Goal: Check status: Check status

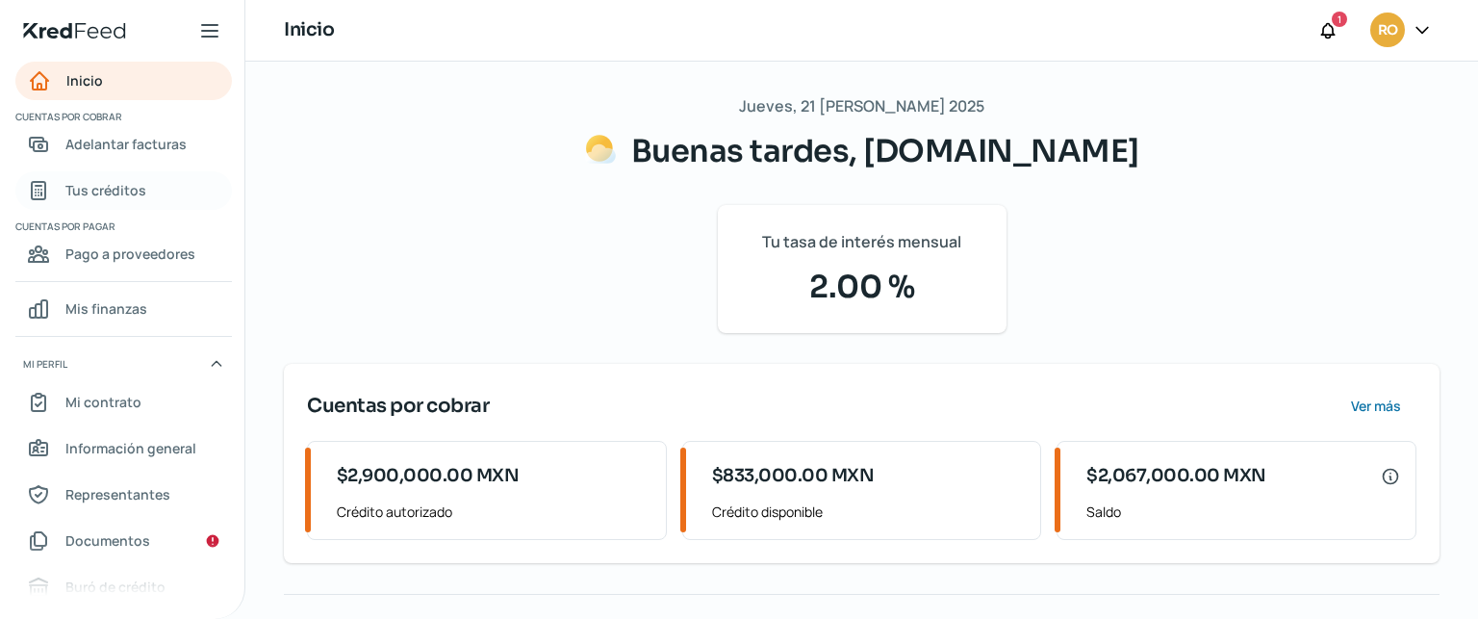
click at [113, 195] on span "Tus créditos" at bounding box center [105, 190] width 81 height 24
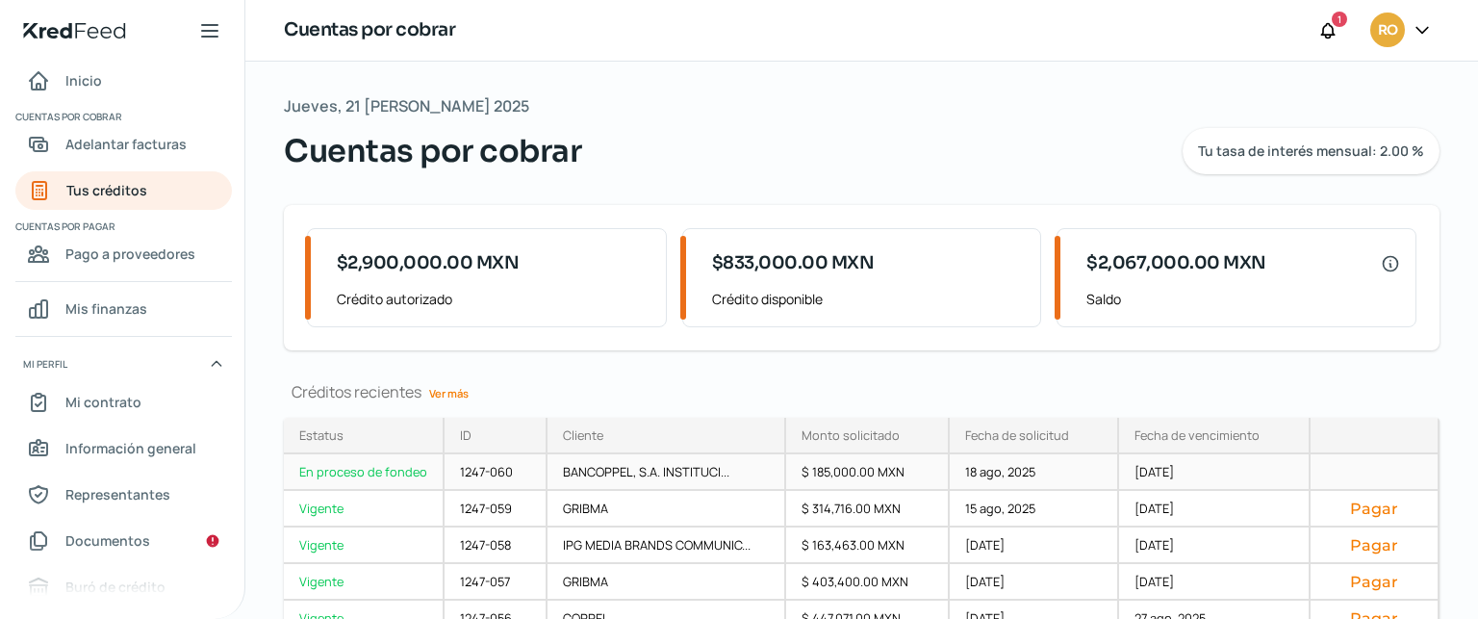
scroll to position [94, 0]
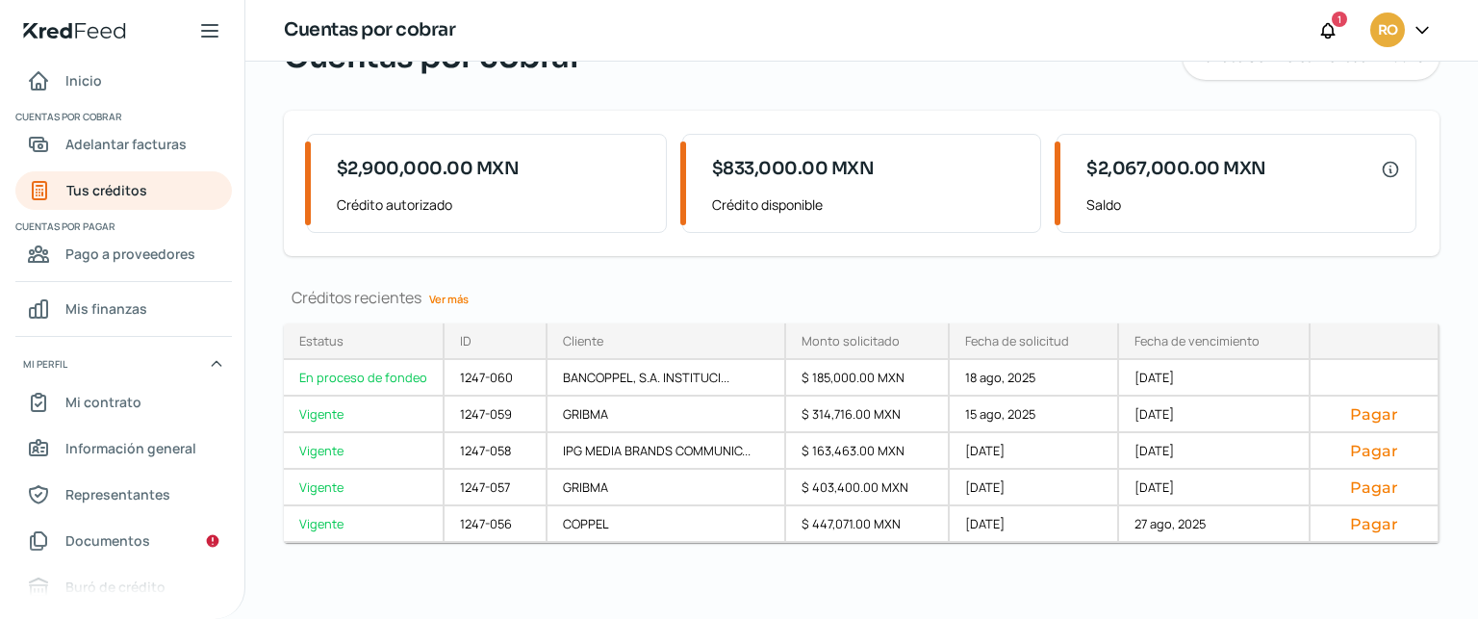
click at [443, 301] on link "Ver más" at bounding box center [448, 299] width 55 height 30
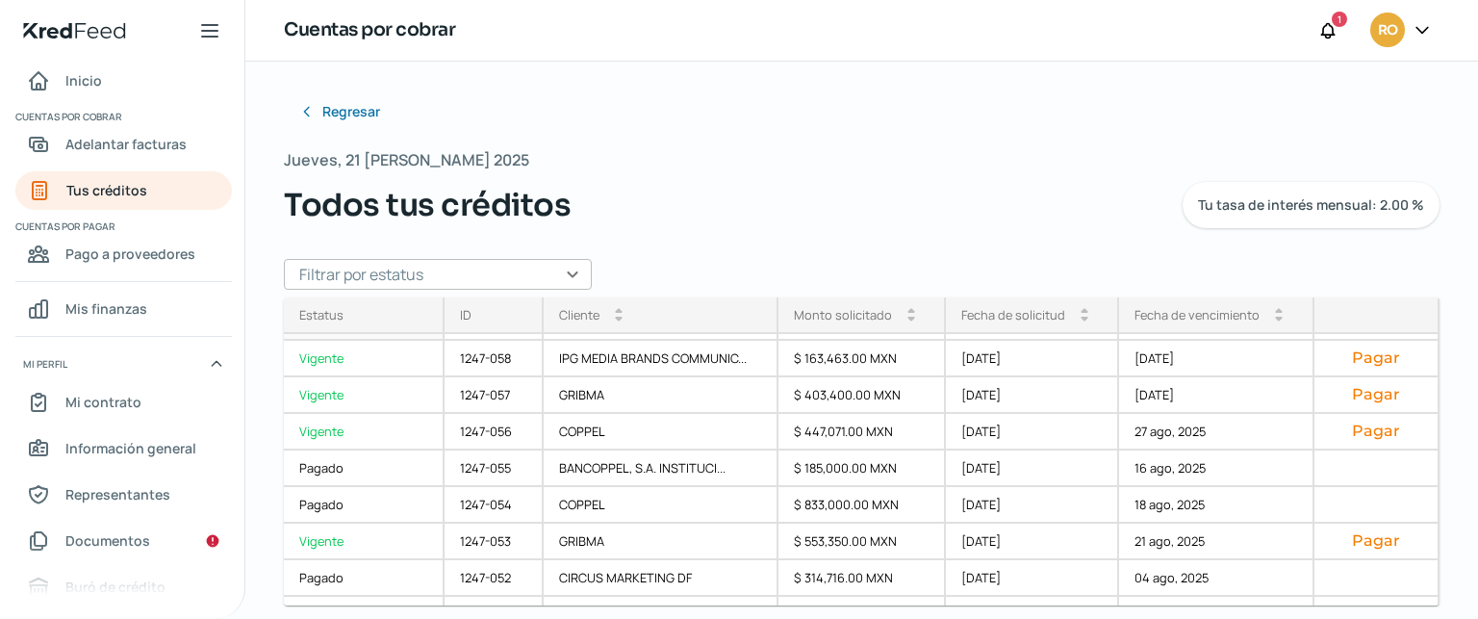
scroll to position [96, 0]
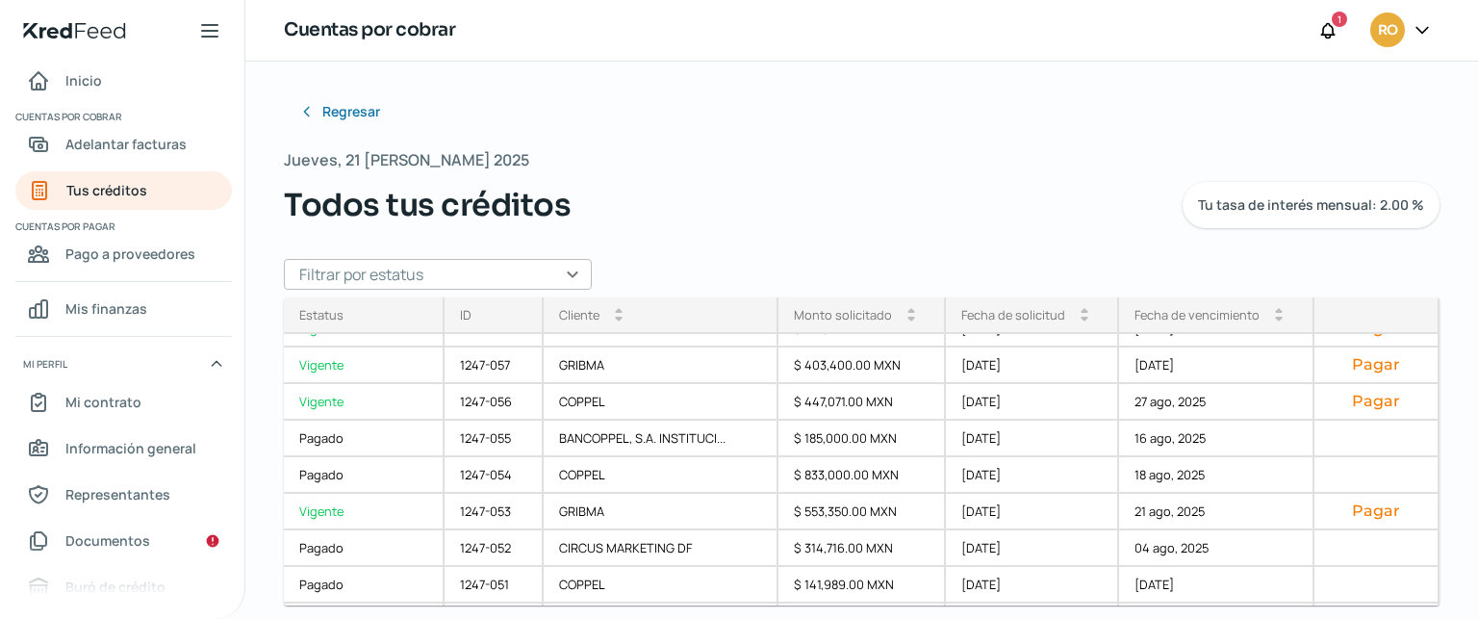
drag, startPoint x: 975, startPoint y: 210, endPoint x: 985, endPoint y: 215, distance: 12.1
click at [974, 209] on div "Todos tus créditos Tu tasa de interés mensual: 2.00 %" at bounding box center [861, 205] width 1155 height 46
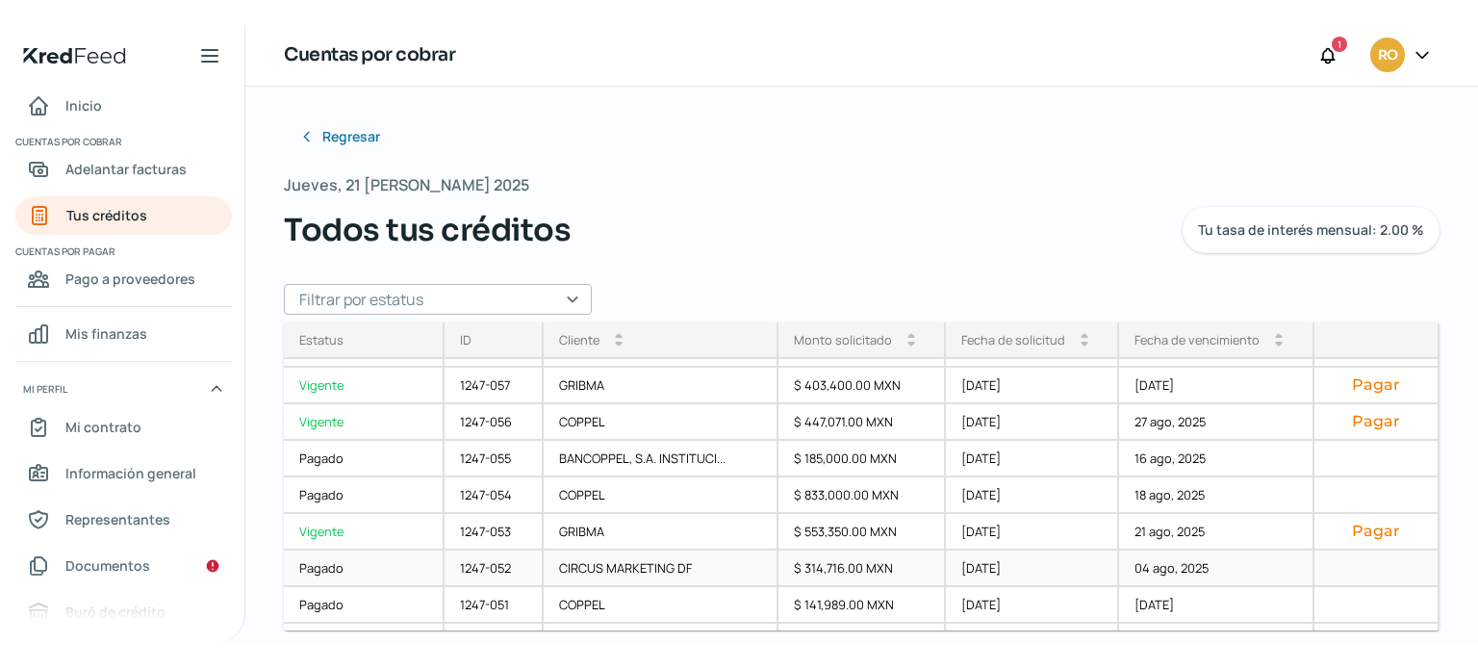
scroll to position [0, 0]
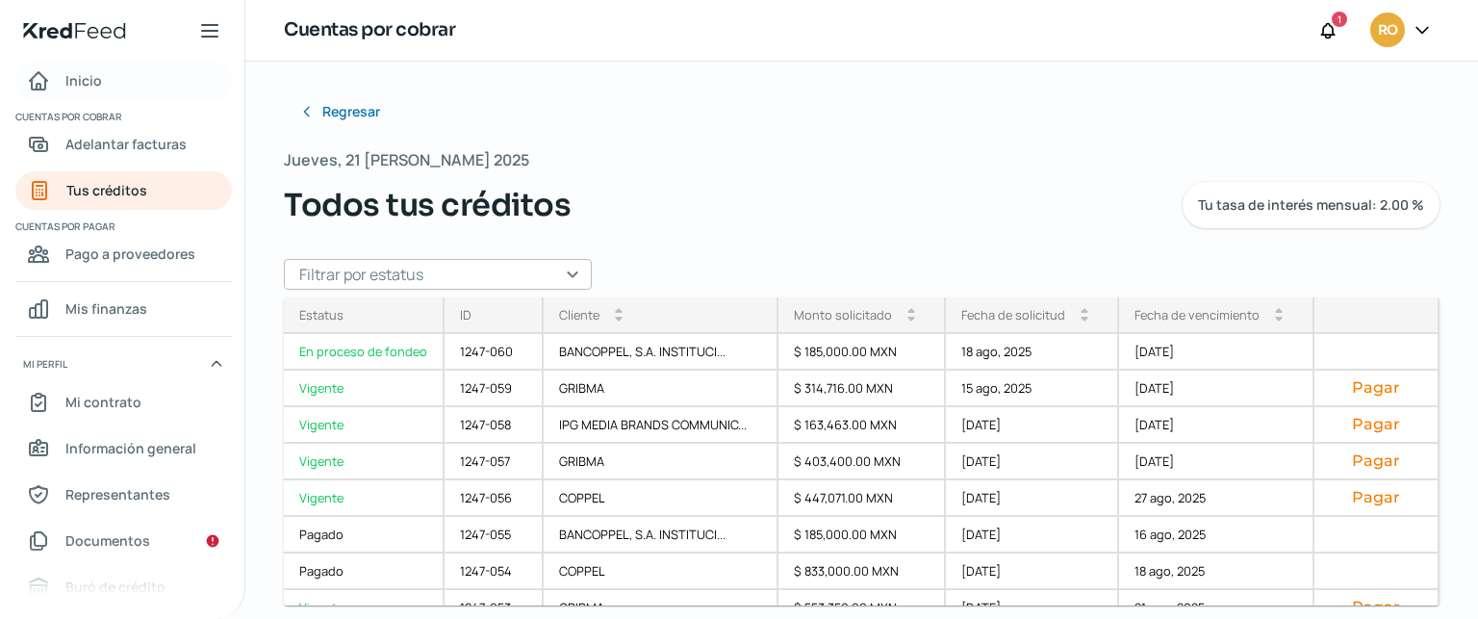
click at [107, 80] on link "Inicio" at bounding box center [123, 81] width 216 height 38
